Goal: Information Seeking & Learning: Learn about a topic

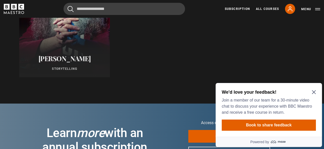
click at [315, 92] on icon "Close Maze Prompt" at bounding box center [314, 92] width 4 height 4
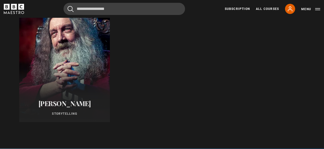
scroll to position [237, 0]
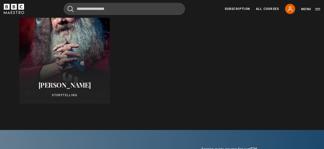
click at [69, 75] on div "Alan Moore Storytelling" at bounding box center [64, 89] width 91 height 29
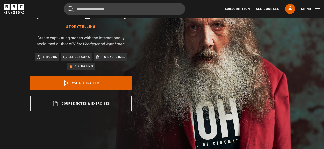
scroll to position [53, 0]
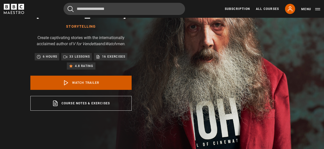
click at [93, 83] on link "Watch Trailer" at bounding box center [80, 82] width 101 height 14
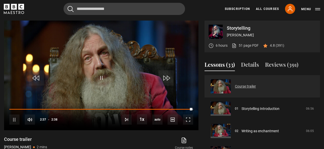
scroll to position [29, 0]
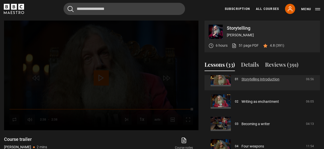
click at [259, 80] on link "Storytelling Introduction" at bounding box center [261, 79] width 38 height 5
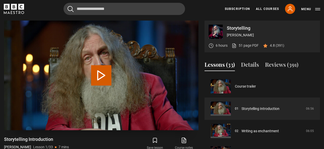
scroll to position [203, 0]
click at [106, 74] on button "Play Lesson Storytelling Introduction" at bounding box center [101, 75] width 20 height 20
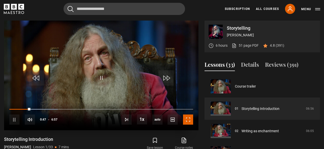
click at [190, 118] on span "Video Player" at bounding box center [188, 119] width 10 height 10
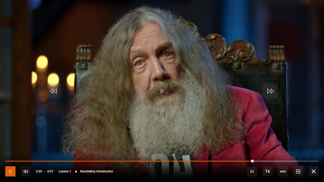
click at [10, 148] on span "Video Player" at bounding box center [10, 172] width 10 height 10
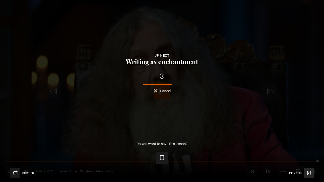
click at [297, 148] on span "Play next" at bounding box center [295, 173] width 13 height 3
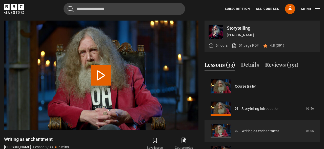
scroll to position [22, 0]
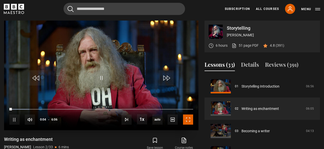
click at [188, 120] on span "Video Player" at bounding box center [188, 119] width 10 height 10
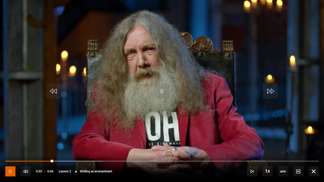
click at [12, 148] on span "Video Player" at bounding box center [10, 172] width 10 height 10
click at [10, 148] on span "Video Player" at bounding box center [10, 172] width 10 height 10
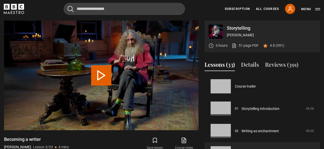
scroll to position [45, 0]
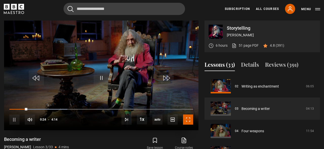
click at [189, 121] on span "Video Player" at bounding box center [188, 119] width 10 height 10
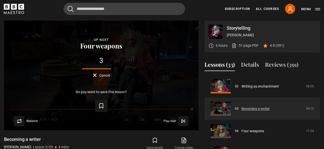
scroll to position [74, 0]
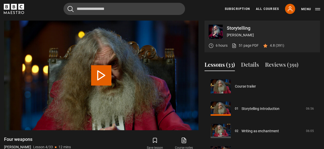
scroll to position [67, 0]
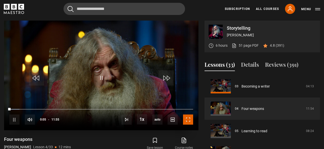
click at [188, 121] on span "Video Player" at bounding box center [188, 119] width 10 height 10
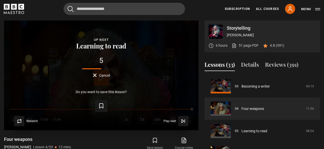
click at [95, 75] on button "Cancel" at bounding box center [101, 75] width 17 height 4
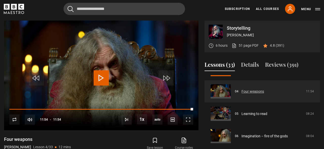
scroll to position [96, 0]
